Goal: Information Seeking & Learning: Learn about a topic

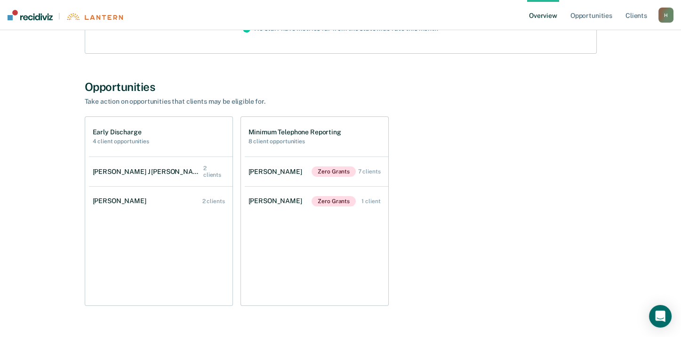
scroll to position [187, 0]
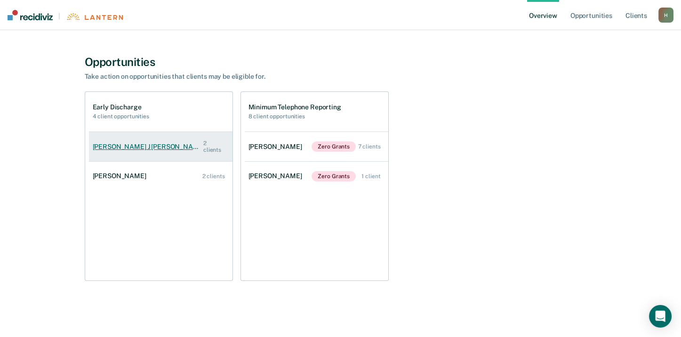
click at [115, 144] on div "[PERSON_NAME] J [PERSON_NAME]" at bounding box center [148, 147] width 111 height 8
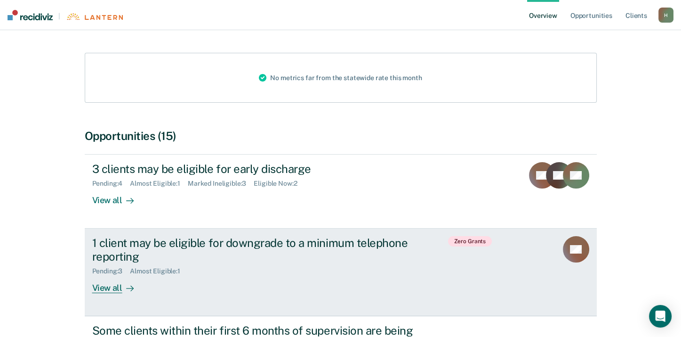
scroll to position [141, 0]
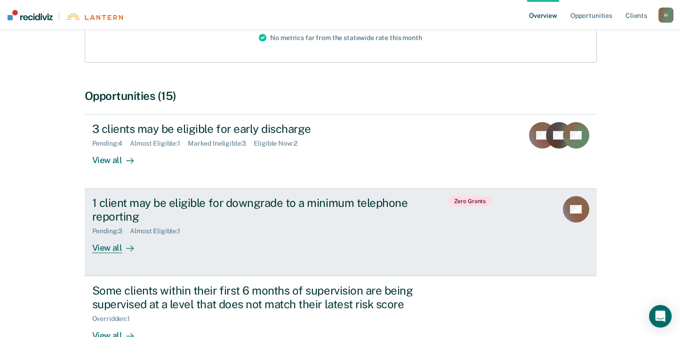
click at [113, 248] on div "View all" at bounding box center [118, 244] width 53 height 18
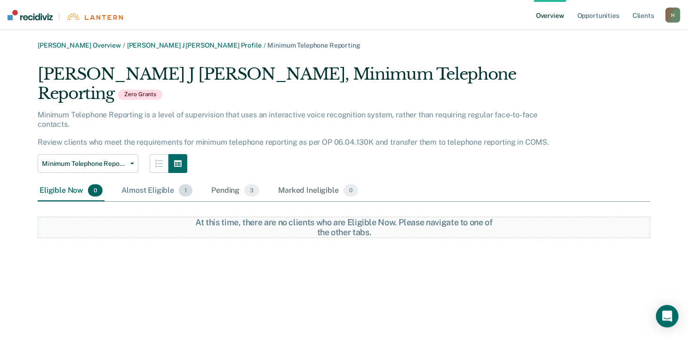
click at [146, 180] on div "Almost Eligible 1" at bounding box center [157, 190] width 75 height 21
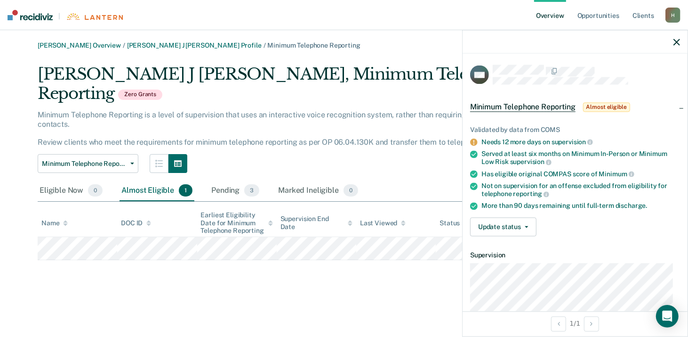
click at [393, 264] on div "[PERSON_NAME] Overview / [PERSON_NAME] J [PERSON_NAME] Profile / Minimum Teleph…" at bounding box center [344, 173] width 666 height 265
click at [384, 154] on div "Minimum Telephone Reporting Early Discharge Minimum Telephone Reporting Supervi…" at bounding box center [296, 163] width 516 height 19
click at [677, 44] on icon "button" at bounding box center [677, 42] width 7 height 7
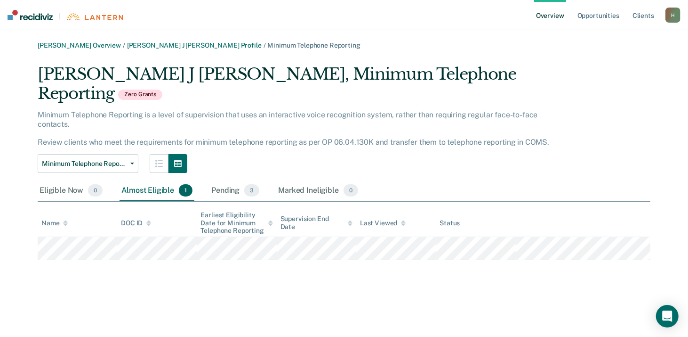
click at [651, 156] on div "[PERSON_NAME] Overview / [PERSON_NAME] J [PERSON_NAME] Profile / Minimum Teleph…" at bounding box center [344, 150] width 666 height 218
click at [222, 180] on div "Pending 3" at bounding box center [235, 190] width 52 height 21
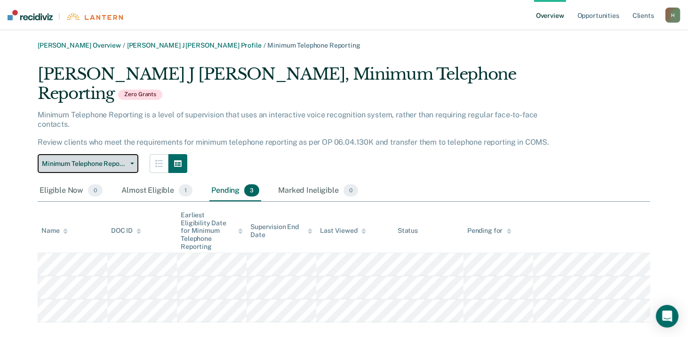
click at [128, 154] on button "Minimum Telephone Reporting" at bounding box center [88, 163] width 101 height 19
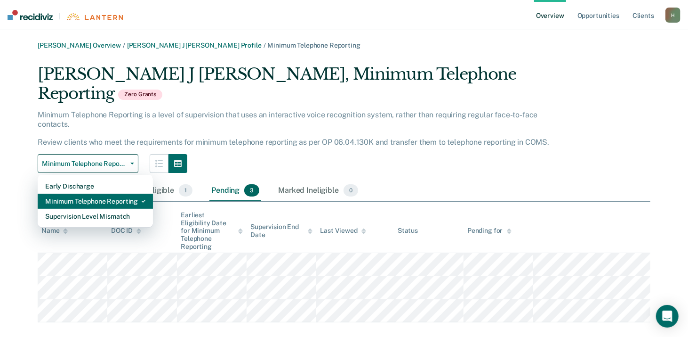
click at [94, 193] on div "Minimum Telephone Reporting" at bounding box center [95, 200] width 100 height 15
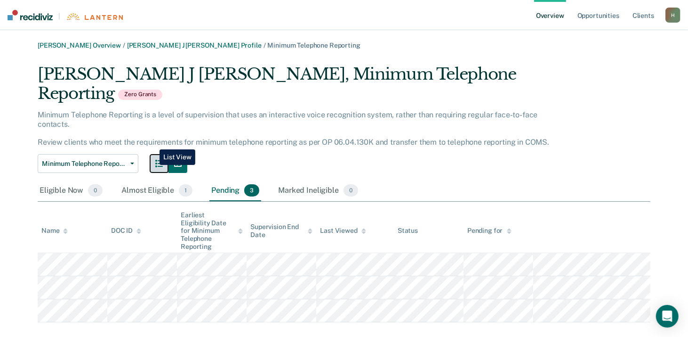
click at [153, 154] on button "button" at bounding box center [159, 163] width 19 height 19
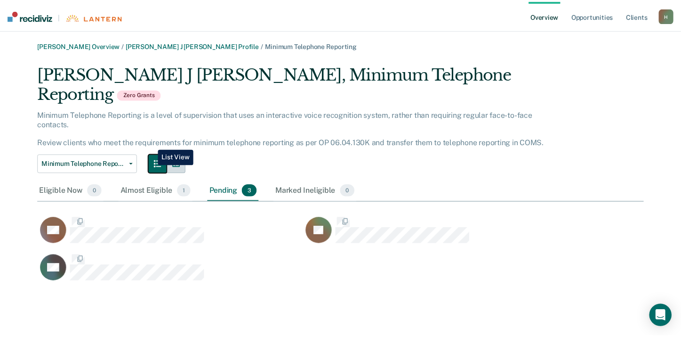
scroll to position [200, 605]
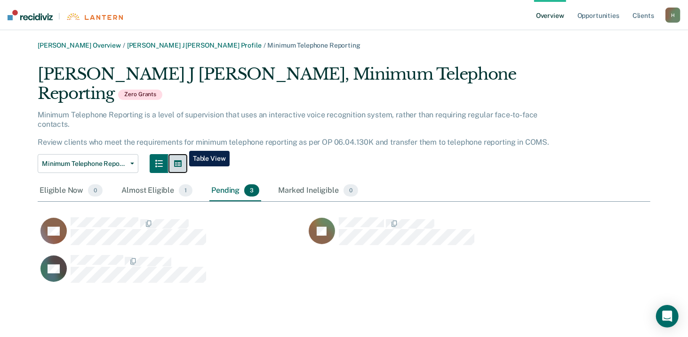
click at [184, 154] on button "button" at bounding box center [178, 163] width 19 height 19
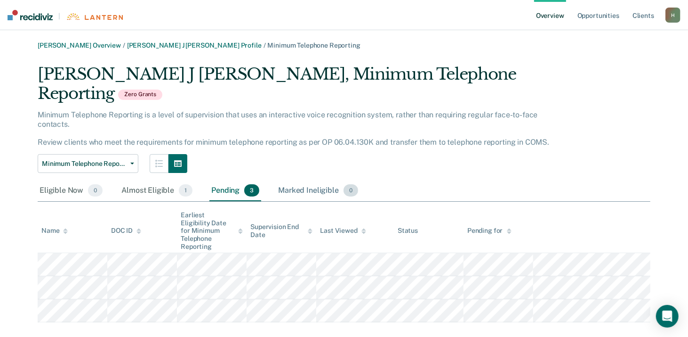
click at [289, 180] on div "Marked Ineligible 0" at bounding box center [318, 190] width 84 height 21
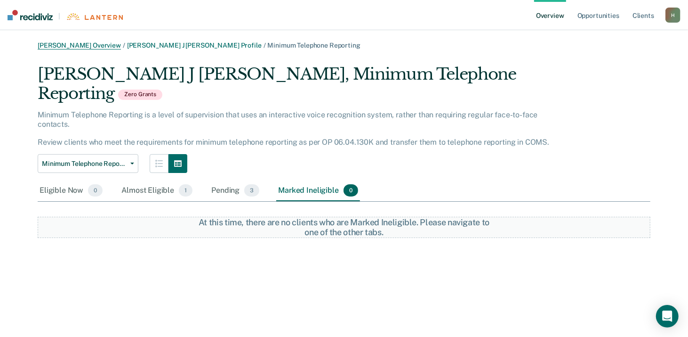
click at [74, 45] on link "[PERSON_NAME] Overview" at bounding box center [79, 45] width 83 height 8
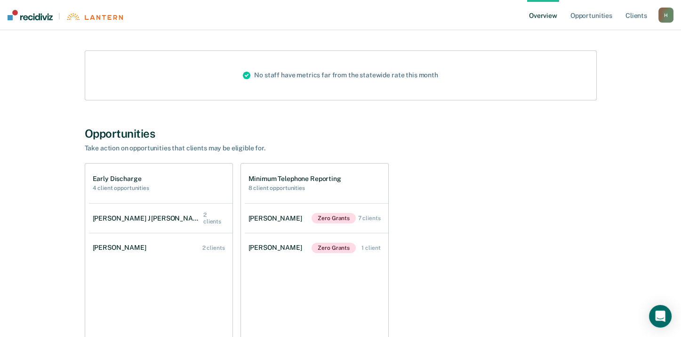
scroll to position [187, 0]
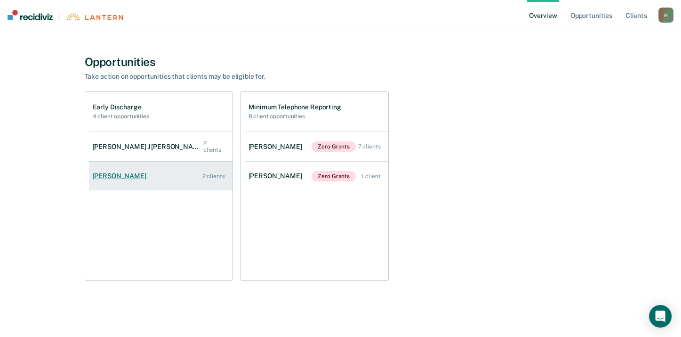
click at [129, 178] on div "[PERSON_NAME]" at bounding box center [121, 176] width 57 height 8
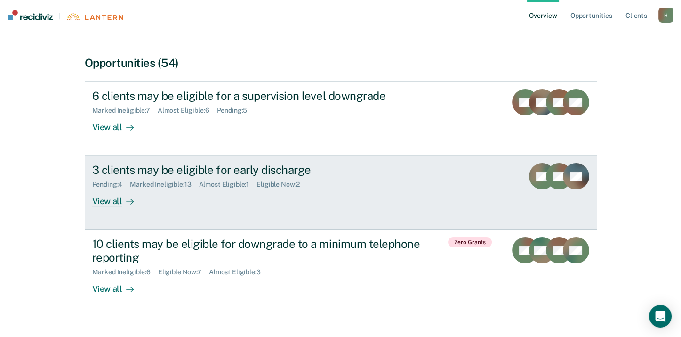
scroll to position [188, 0]
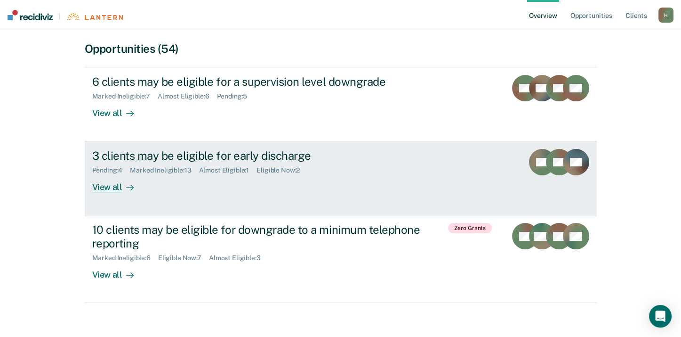
click at [103, 188] on div "View all" at bounding box center [118, 183] width 53 height 18
